Goal: Task Accomplishment & Management: Manage account settings

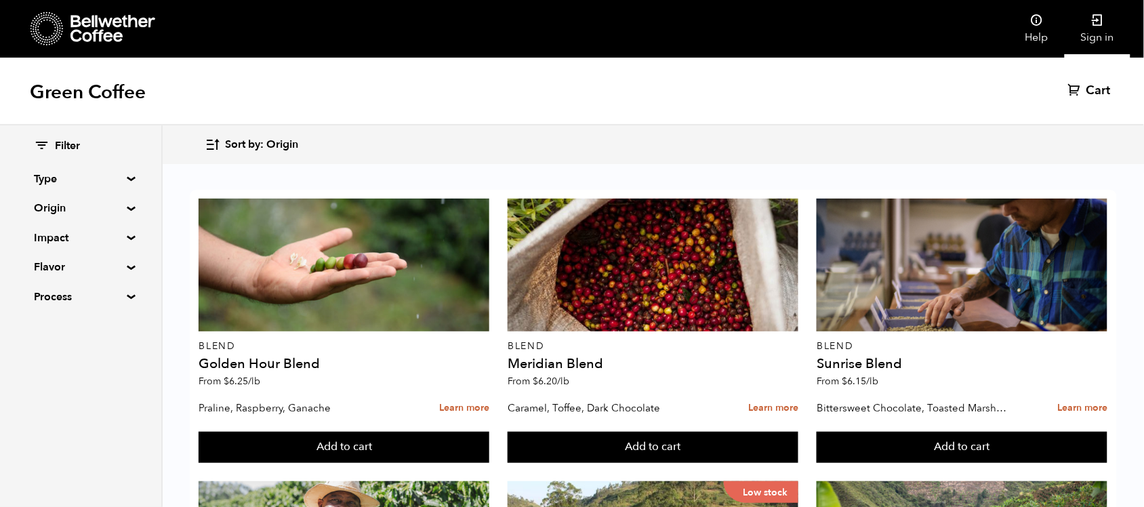
click at [1088, 34] on link "Sign in" at bounding box center [1098, 29] width 66 height 58
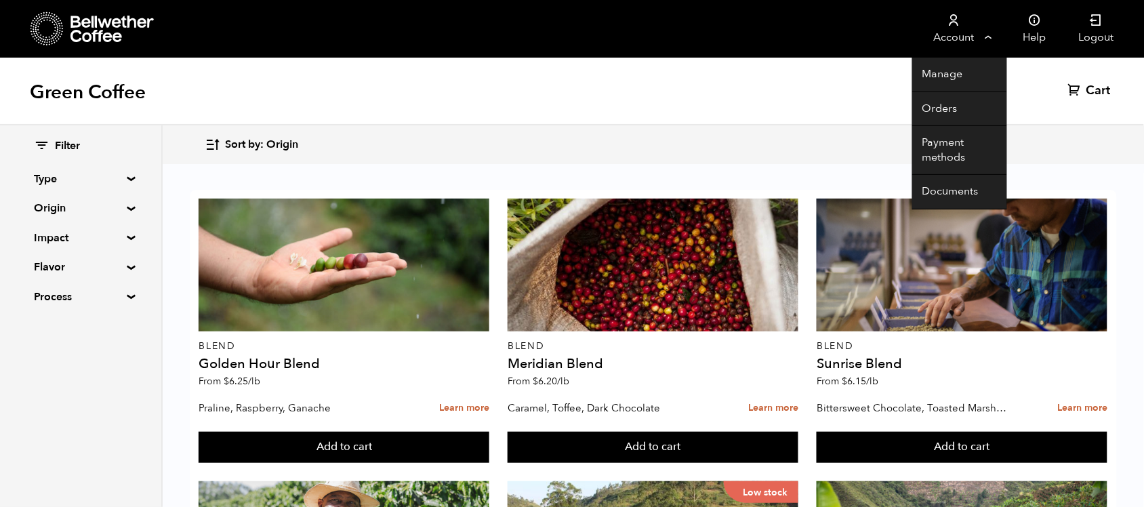
click at [988, 41] on link "Account" at bounding box center [953, 29] width 83 height 58
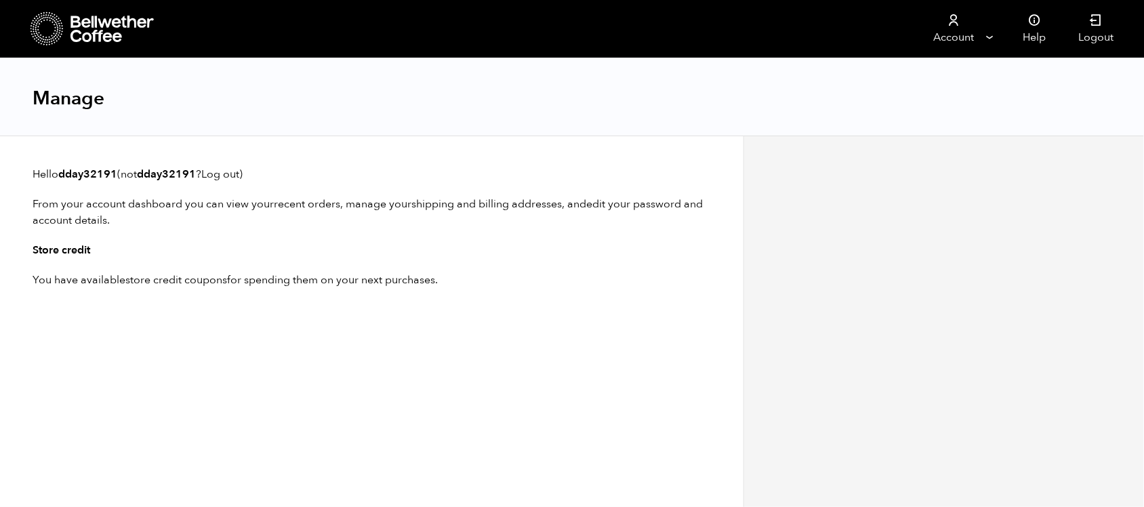
click at [77, 27] on icon at bounding box center [112, 29] width 85 height 27
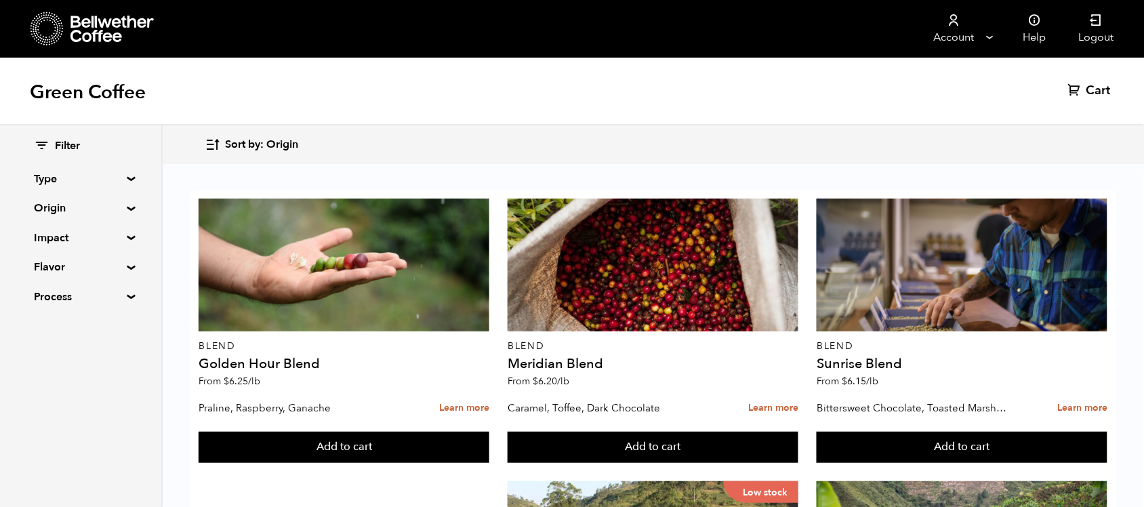
scroll to position [444, 0]
